Goal: Task Accomplishment & Management: Manage account settings

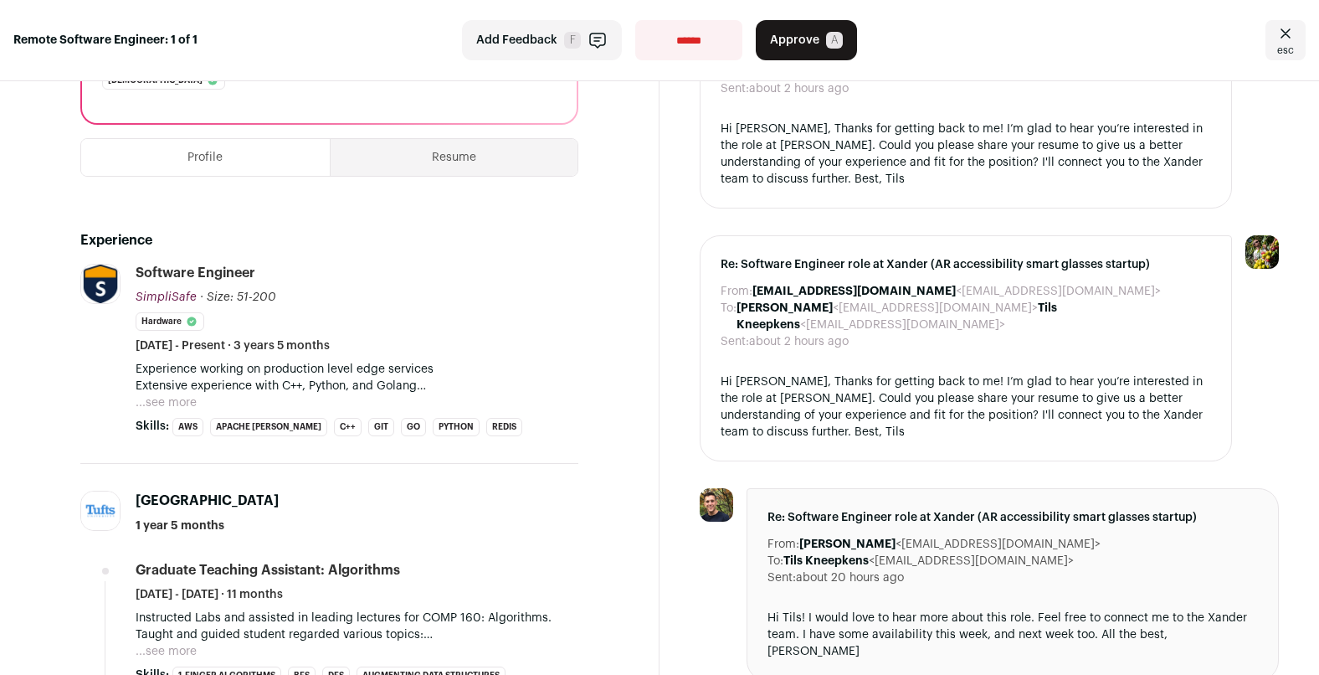
scroll to position [388, 0]
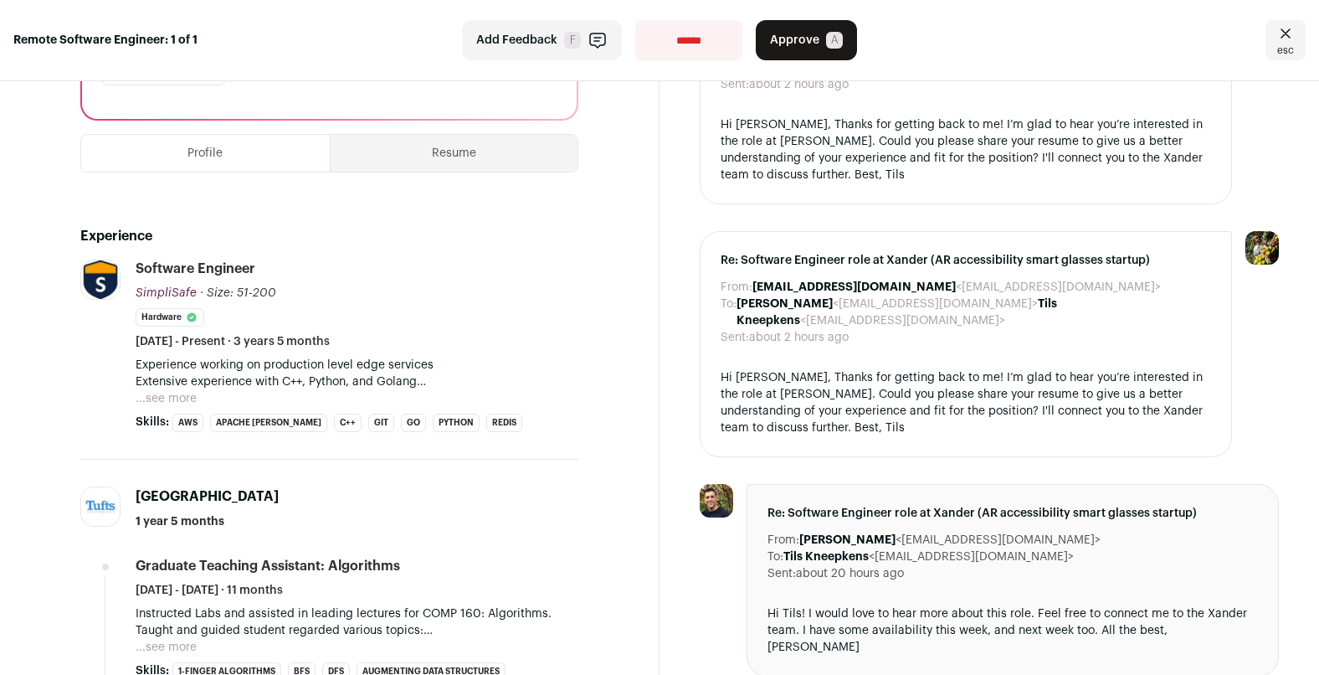
click at [171, 403] on button "...see more" at bounding box center [166, 398] width 61 height 17
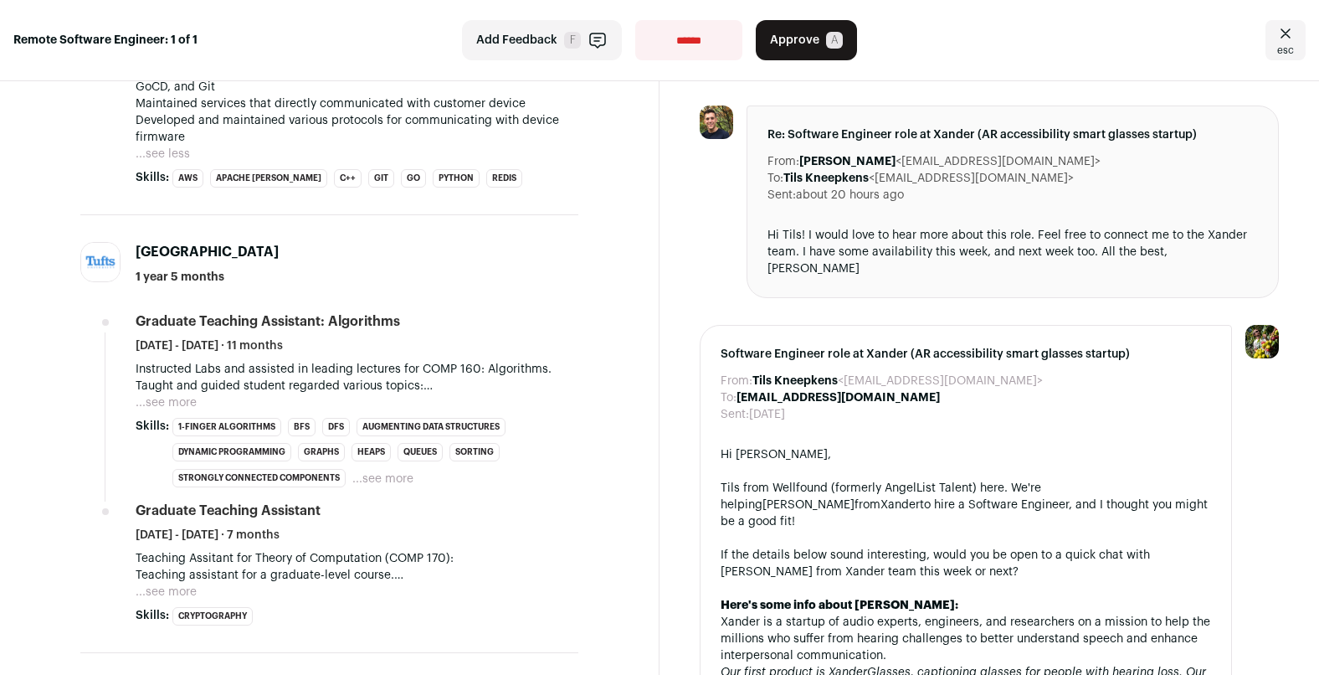
scroll to position [772, 0]
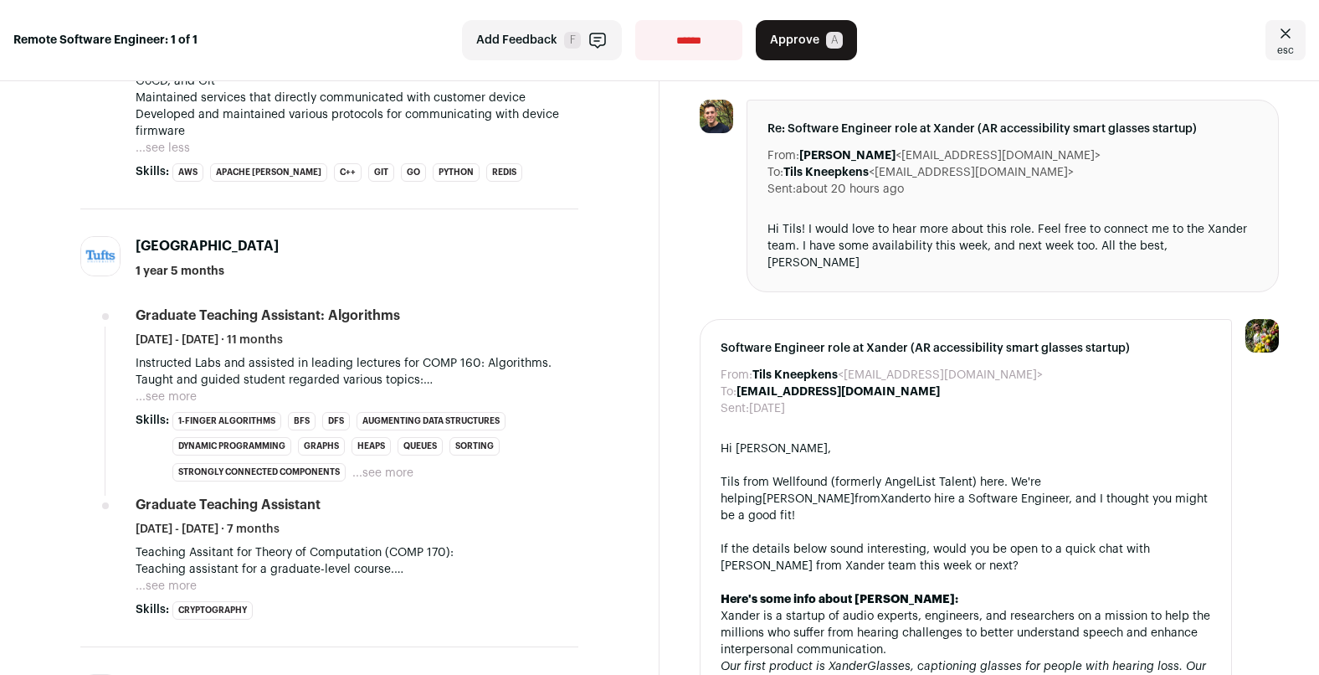
click at [167, 388] on button "...see more" at bounding box center [166, 396] width 61 height 17
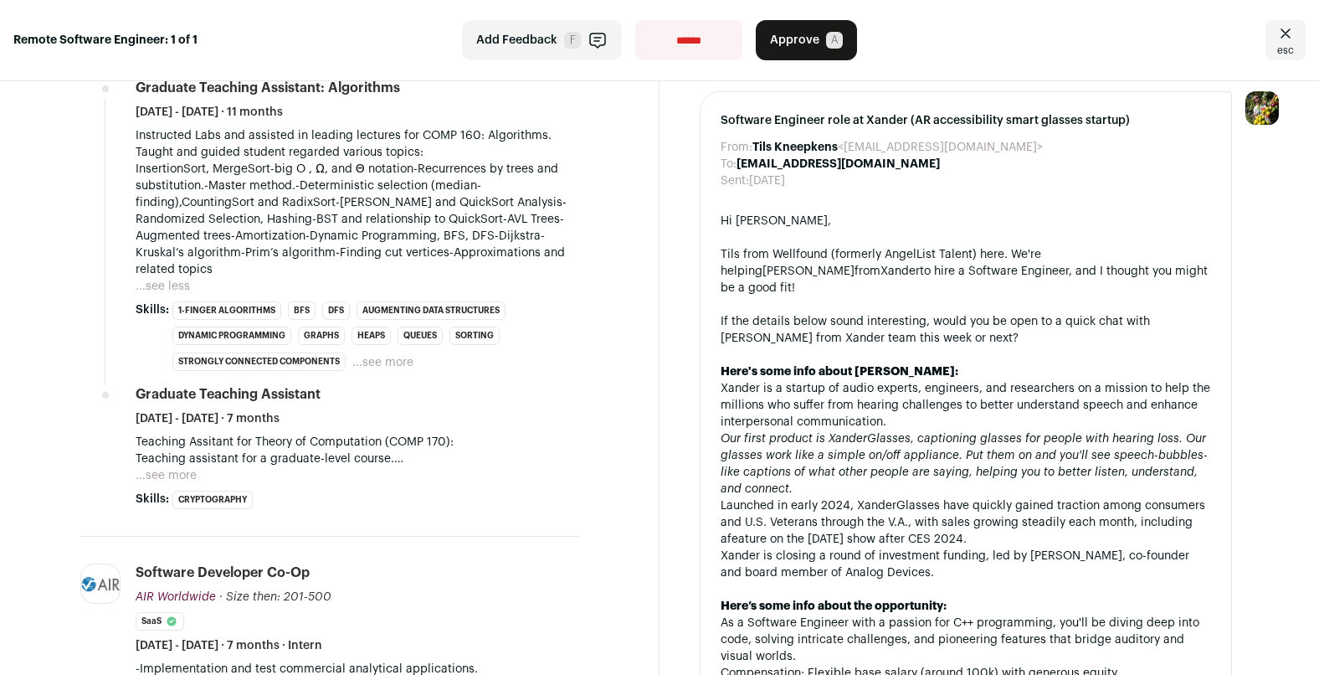
scroll to position [1001, 0]
click at [158, 466] on button "...see more" at bounding box center [166, 474] width 61 height 17
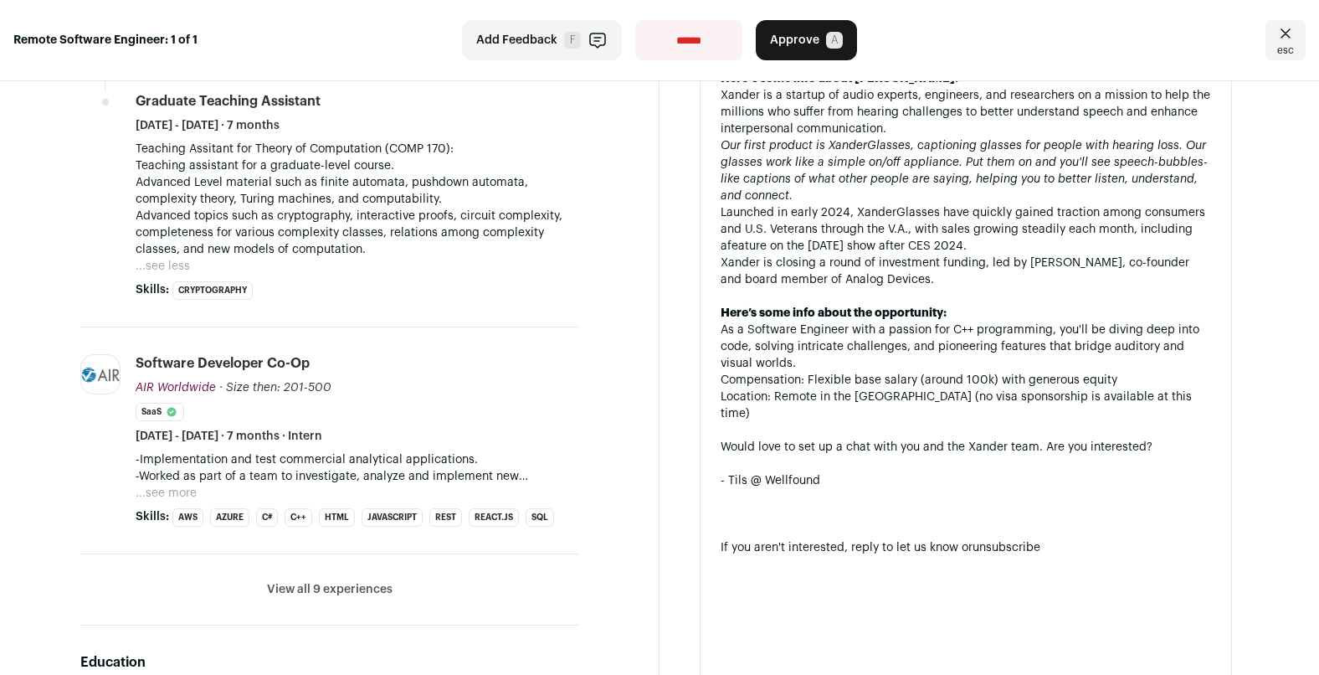
scroll to position [1294, 0]
click at [169, 484] on button "...see more" at bounding box center [166, 492] width 61 height 17
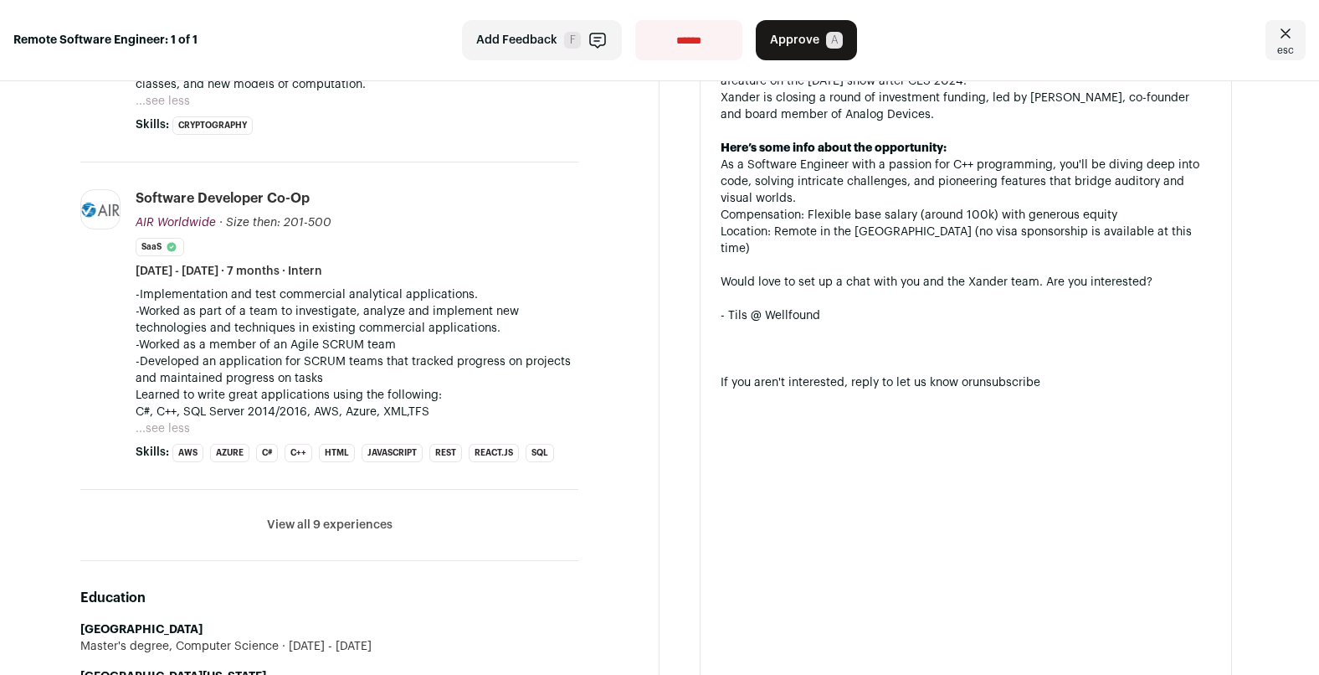
scroll to position [1466, 0]
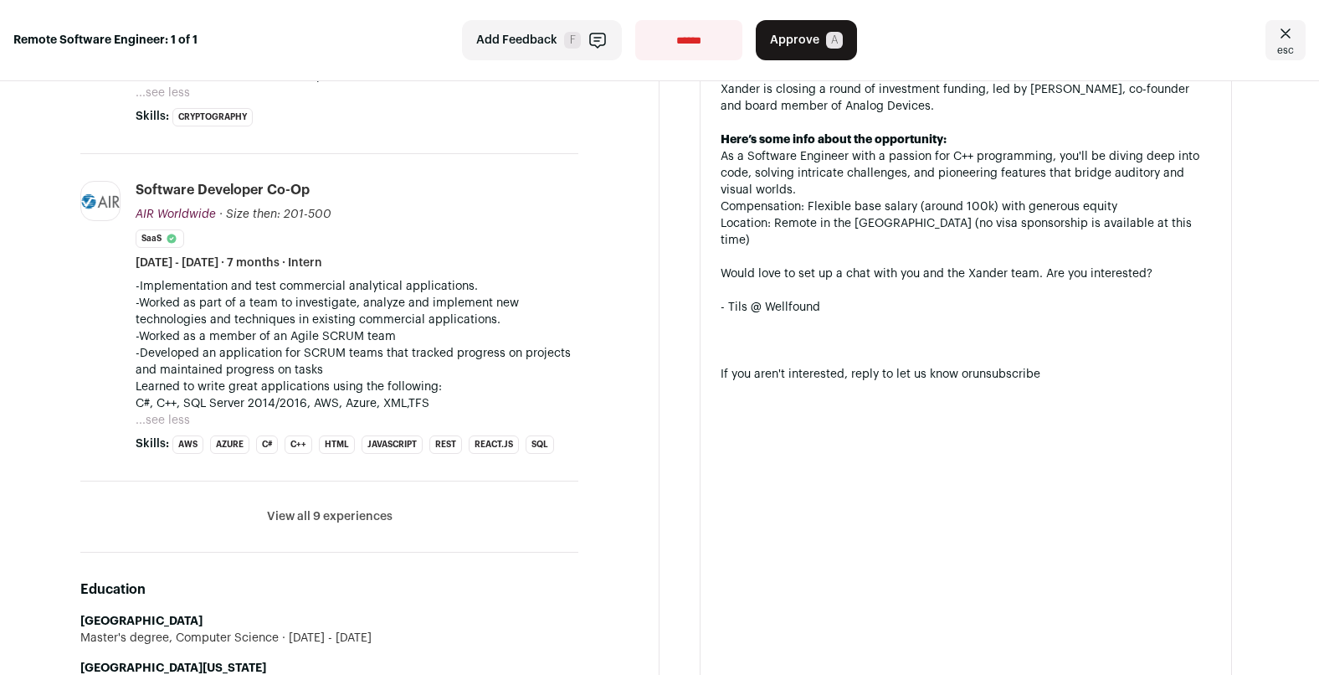
click at [311, 508] on button "View all 9 experiences" at bounding box center [330, 516] width 126 height 17
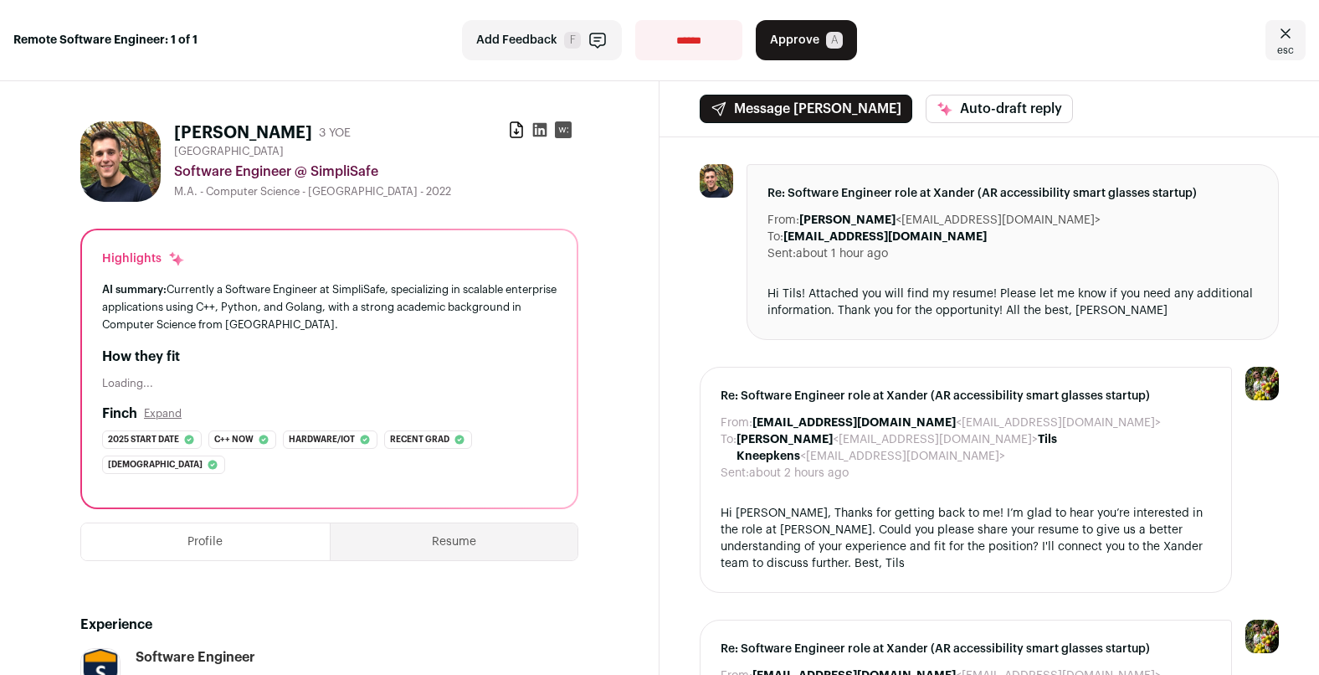
scroll to position [0, 0]
click at [480, 534] on button "Resume" at bounding box center [455, 541] width 248 height 37
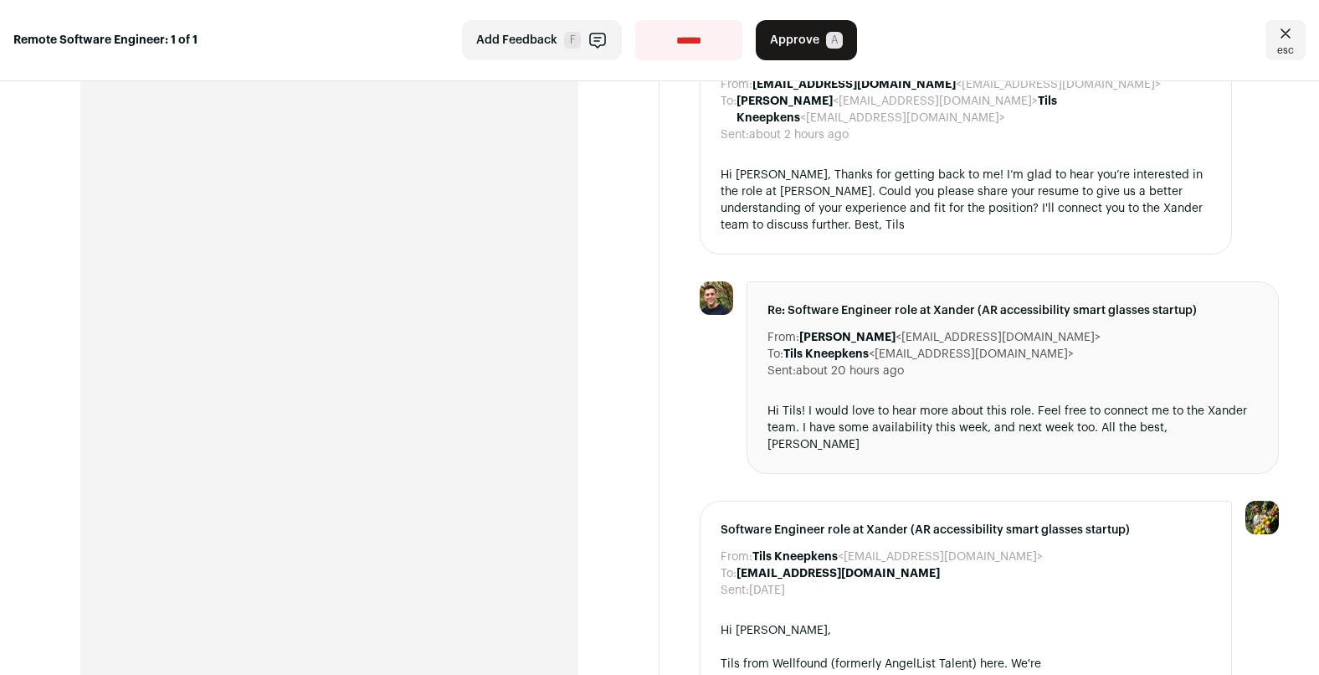
scroll to position [615, 0]
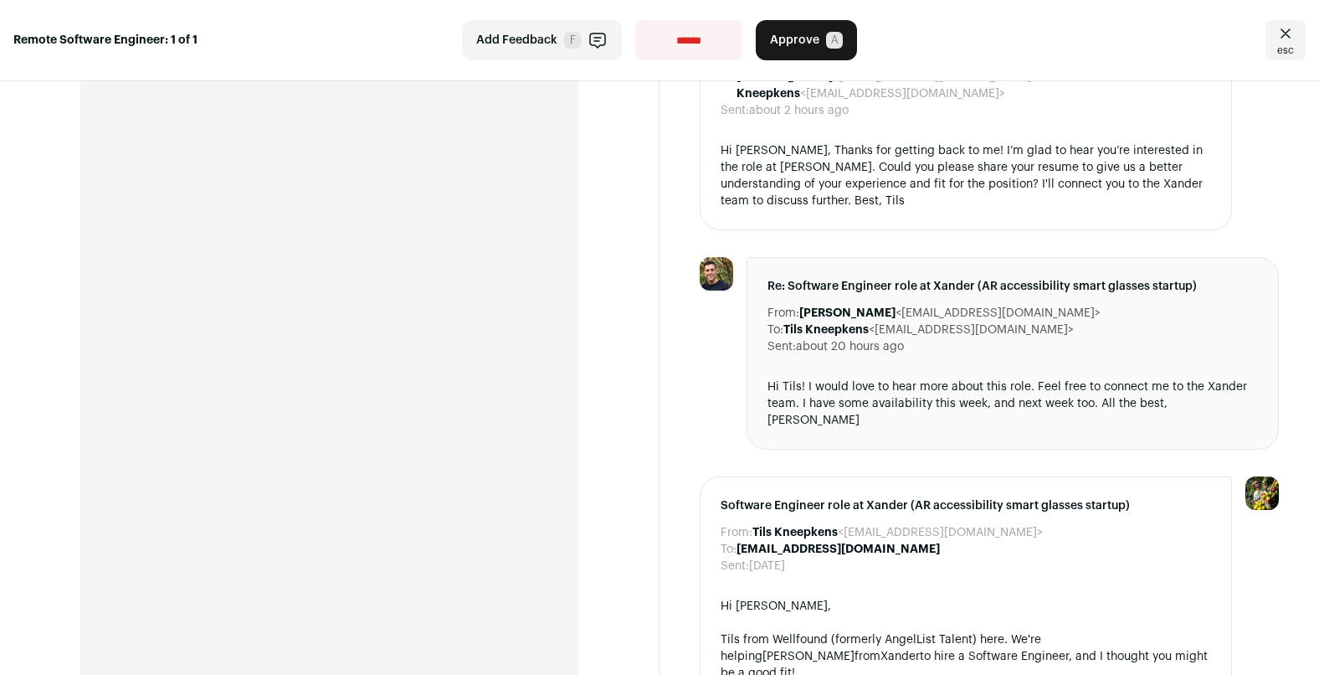
click at [796, 40] on span "Approve" at bounding box center [794, 40] width 49 height 17
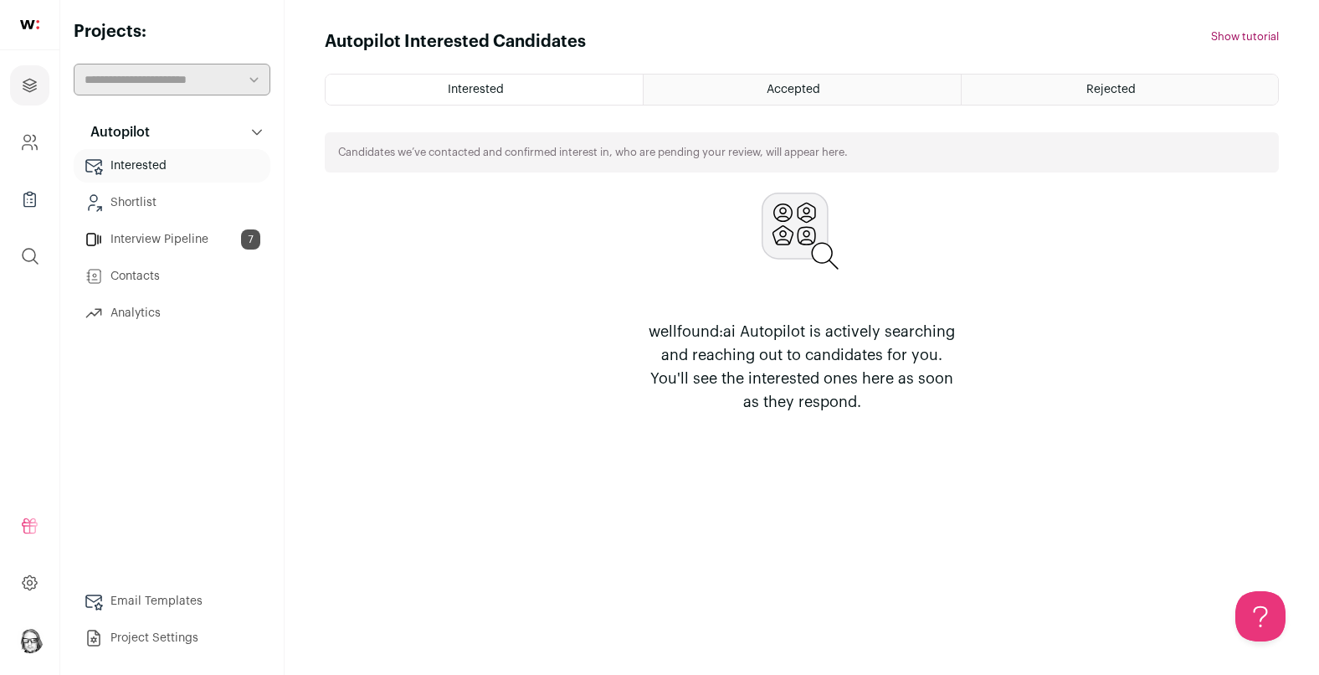
click at [161, 243] on link "Interview Pipeline 7" at bounding box center [172, 239] width 197 height 33
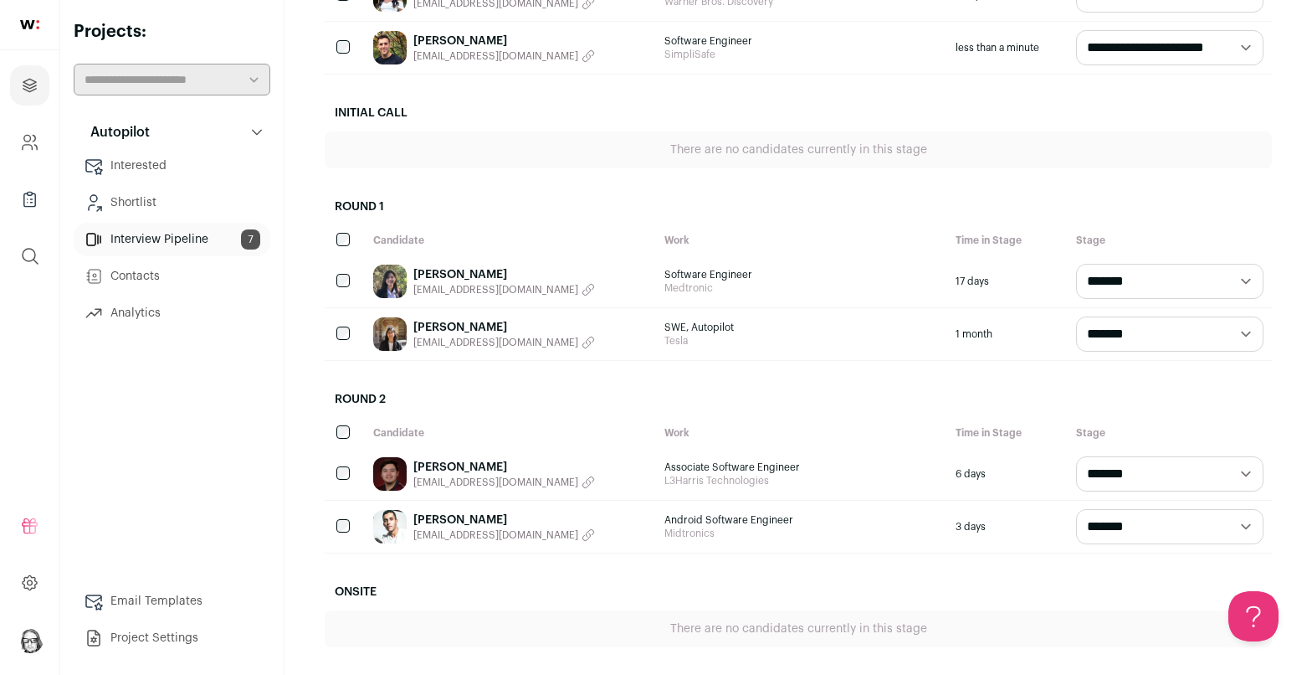
scroll to position [406, 0]
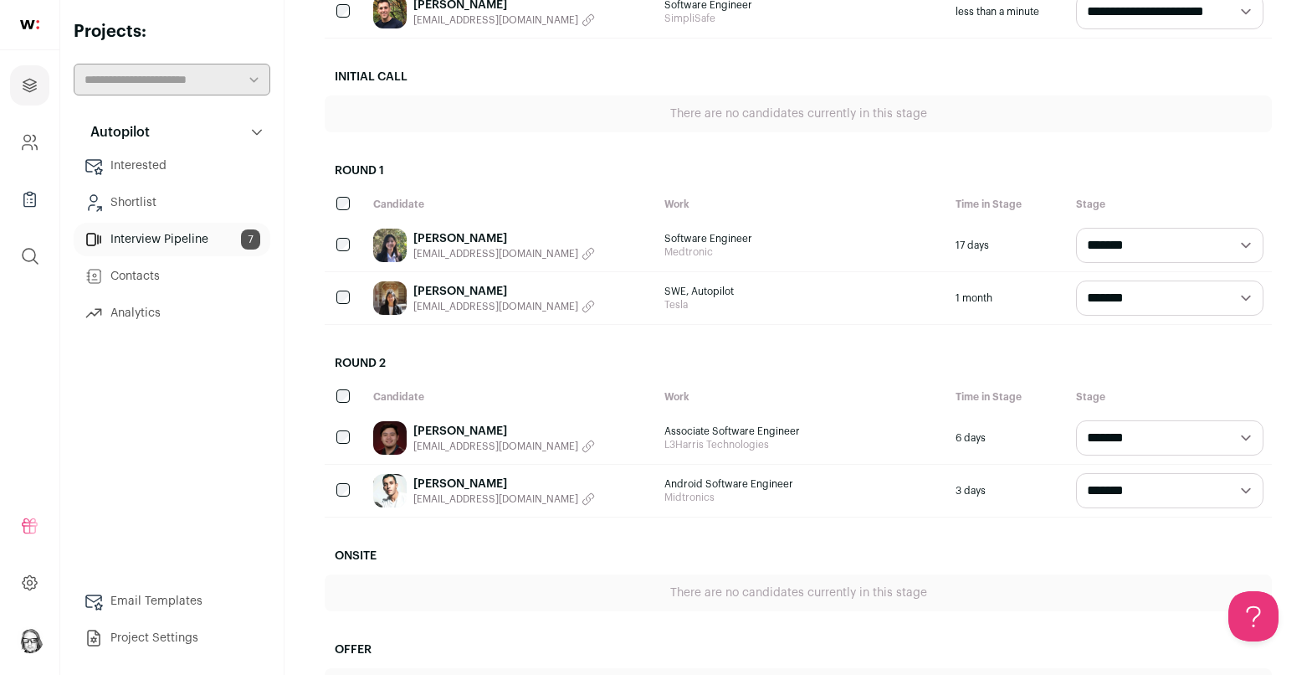
select select "********"
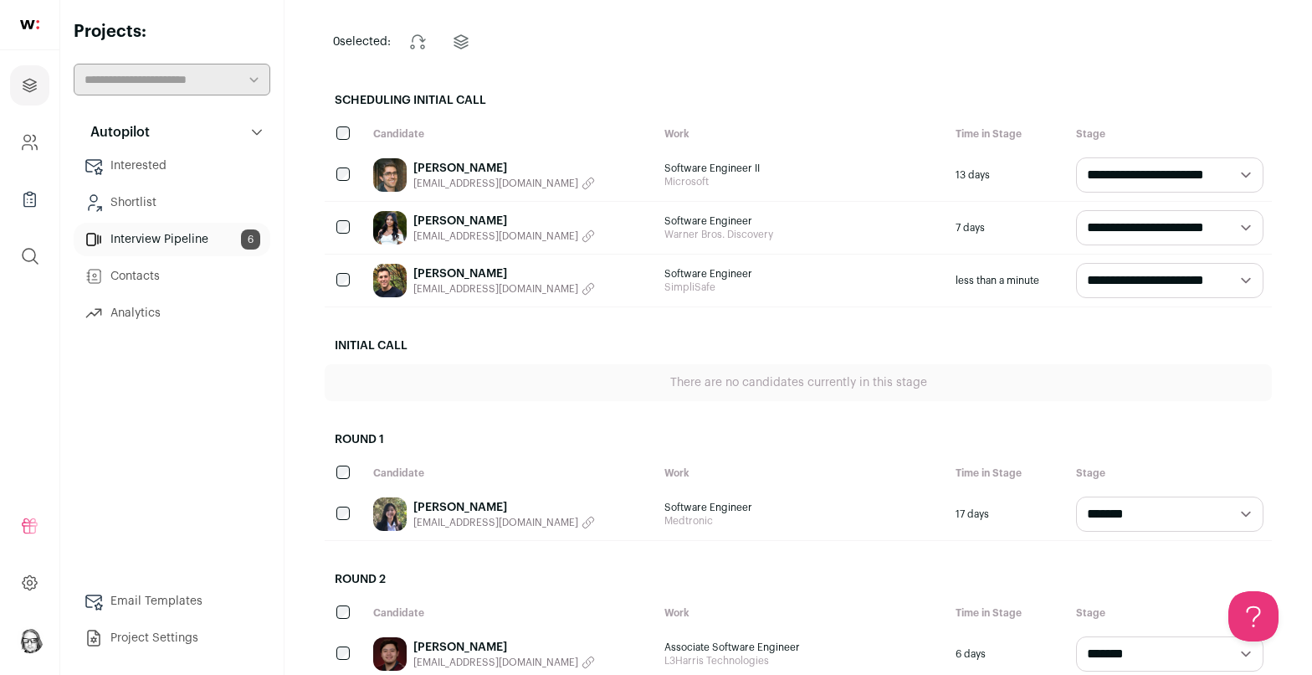
scroll to position [136, 0]
